Goal: Task Accomplishment & Management: Complete application form

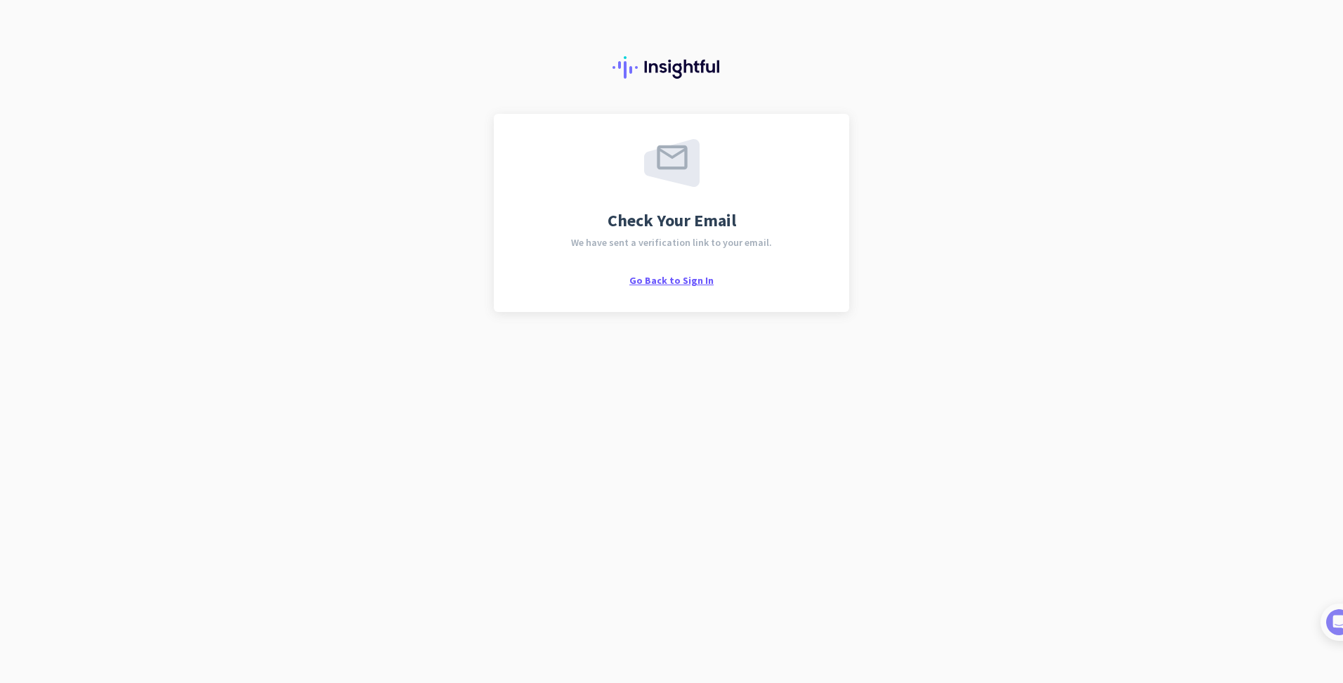
click at [697, 280] on span "Go Back to Sign In" at bounding box center [671, 280] width 84 height 13
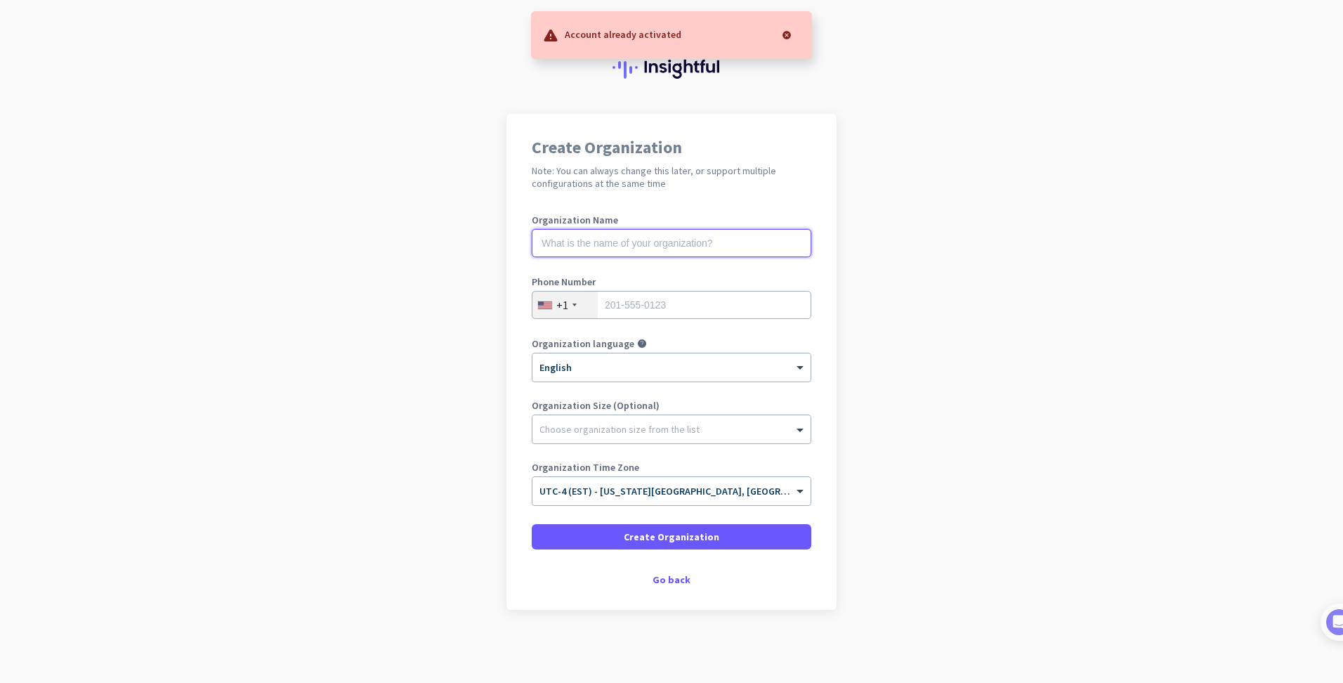
click at [637, 245] on input "text" at bounding box center [672, 243] width 280 height 28
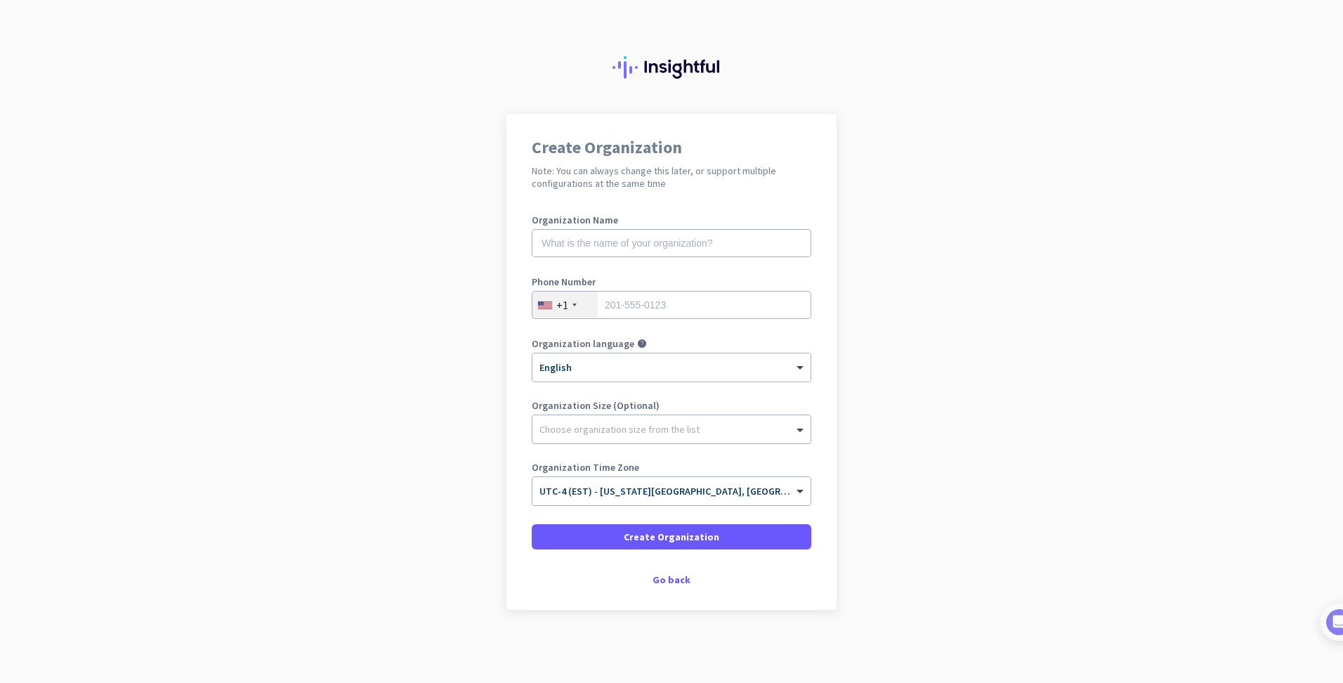
click at [646, 209] on div "Create Organization Note: You can always change this later, or support multiple…" at bounding box center [672, 362] width 330 height 496
click at [671, 430] on div at bounding box center [671, 426] width 278 height 14
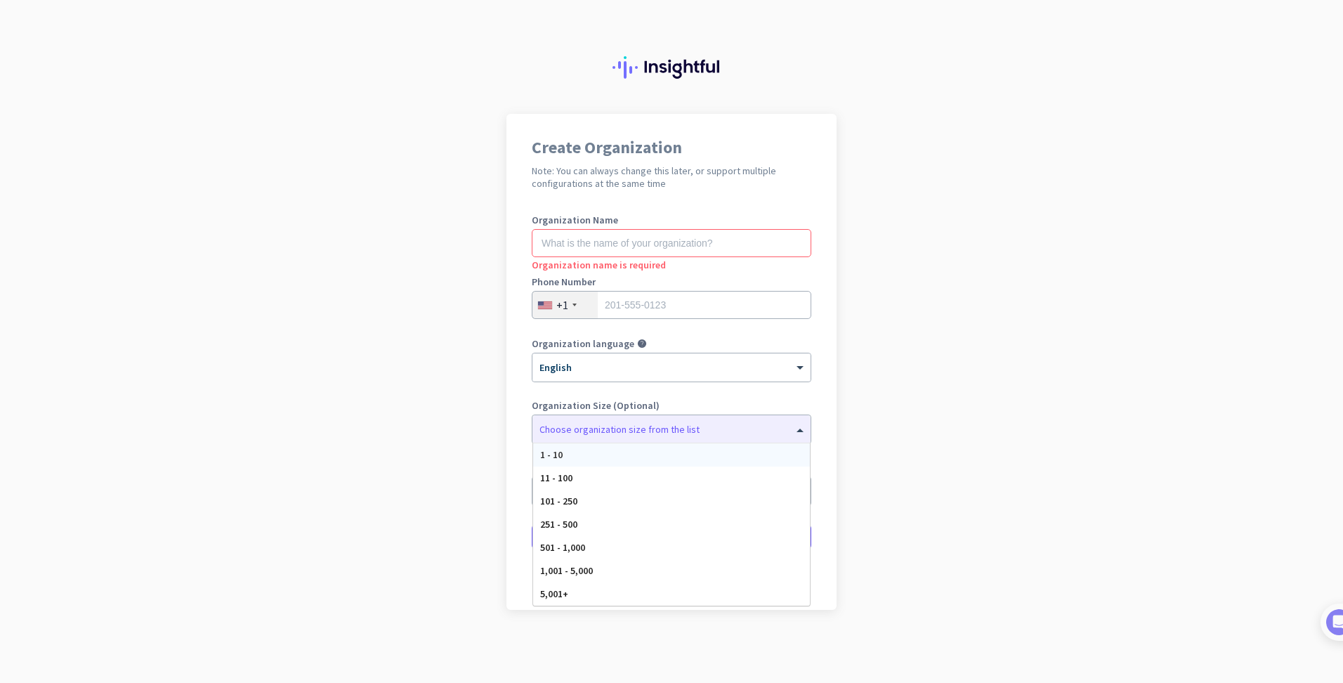
click at [831, 412] on div "Create Organization Note: You can always change this later, or support multiple…" at bounding box center [672, 362] width 330 height 496
